Goal: Information Seeking & Learning: Learn about a topic

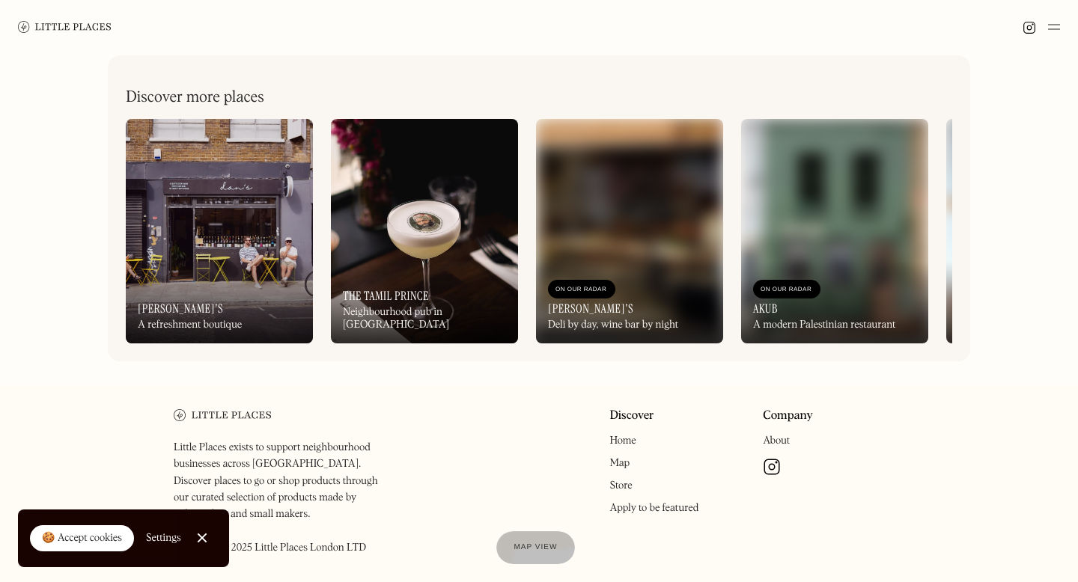
scroll to position [692, 0]
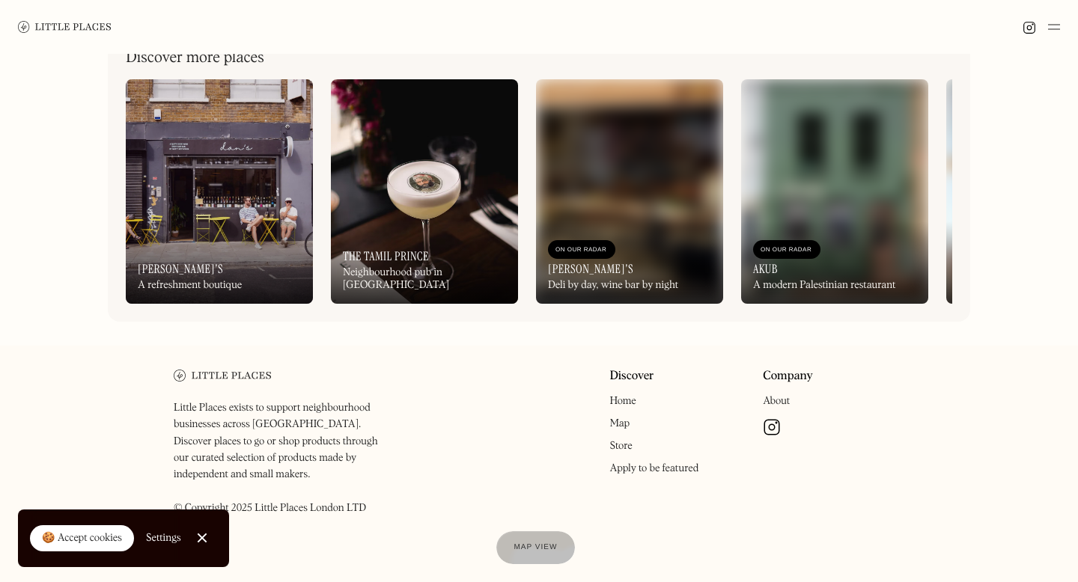
click at [196, 269] on div "On Our Radar Dan's A refreshment boutique" at bounding box center [219, 263] width 187 height 82
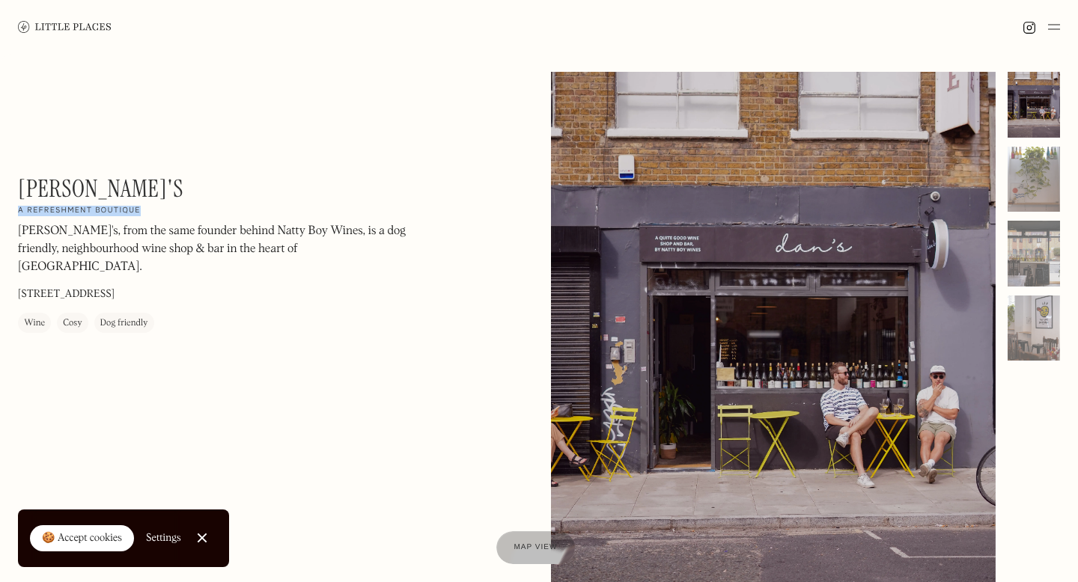
drag, startPoint x: 144, startPoint y: 213, endPoint x: 20, endPoint y: 210, distance: 123.5
click at [20, 210] on div "[PERSON_NAME]'s On Our Radar A refreshment boutique Dan's, from the same founde…" at bounding box center [220, 253] width 404 height 159
drag, startPoint x: 290, startPoint y: 233, endPoint x: 204, endPoint y: 237, distance: 86.9
click at [204, 237] on p "[PERSON_NAME]'s, from the same founder behind Natty Boy Wines, is a dog friendl…" at bounding box center [220, 250] width 404 height 54
copy p "Natty Boy Wines"
